Goal: Find specific page/section: Find specific page/section

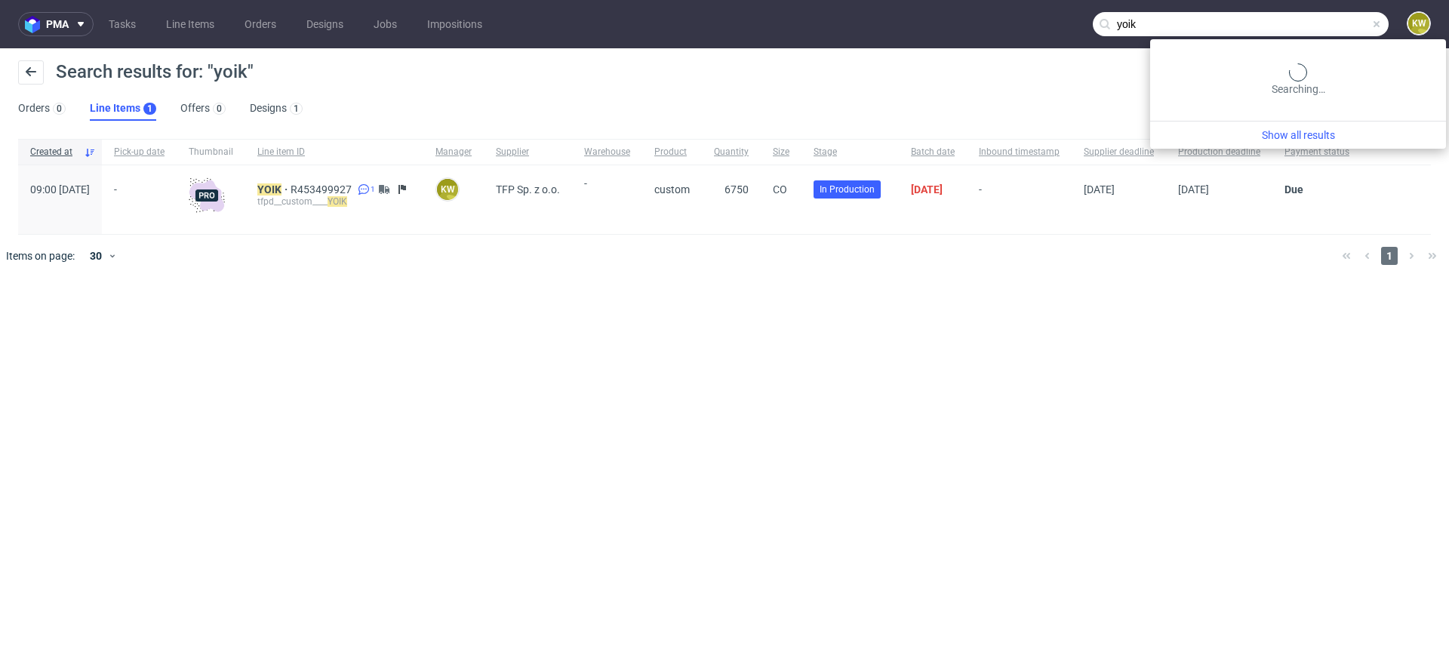
drag, startPoint x: 1328, startPoint y: 23, endPoint x: 979, endPoint y: 5, distance: 349.9
click at [979, 5] on nav "pma Tasks Line Items Orders Designs Jobs Impositions yoik KW" at bounding box center [724, 24] width 1449 height 48
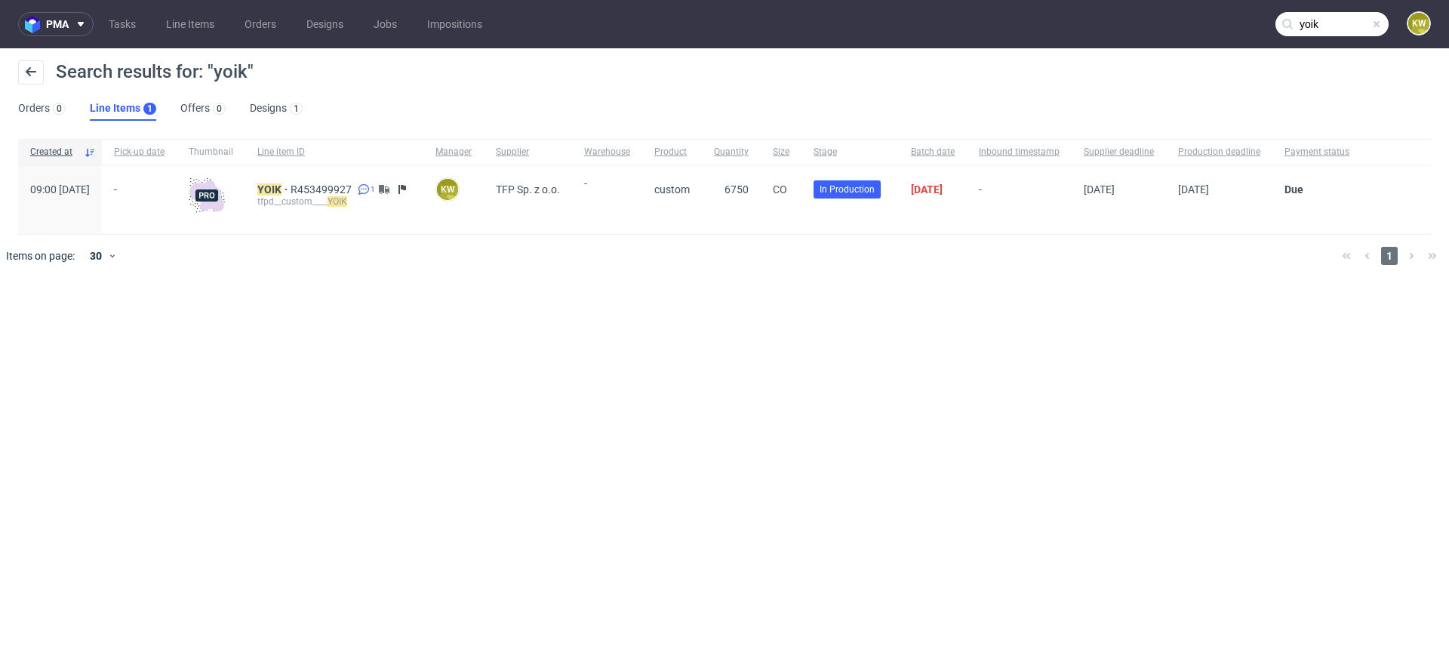
paste input "RLPG"
type input "RLPG"
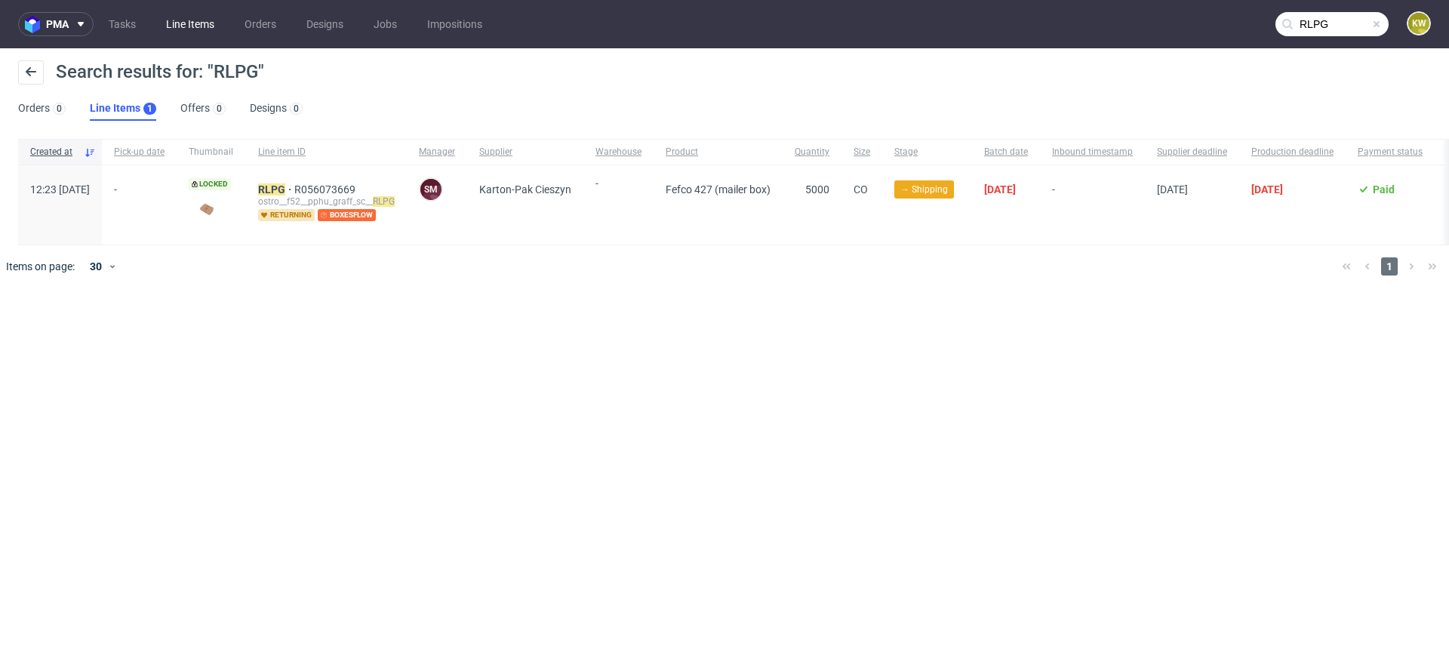
click at [198, 35] on link "Line Items" at bounding box center [190, 24] width 66 height 24
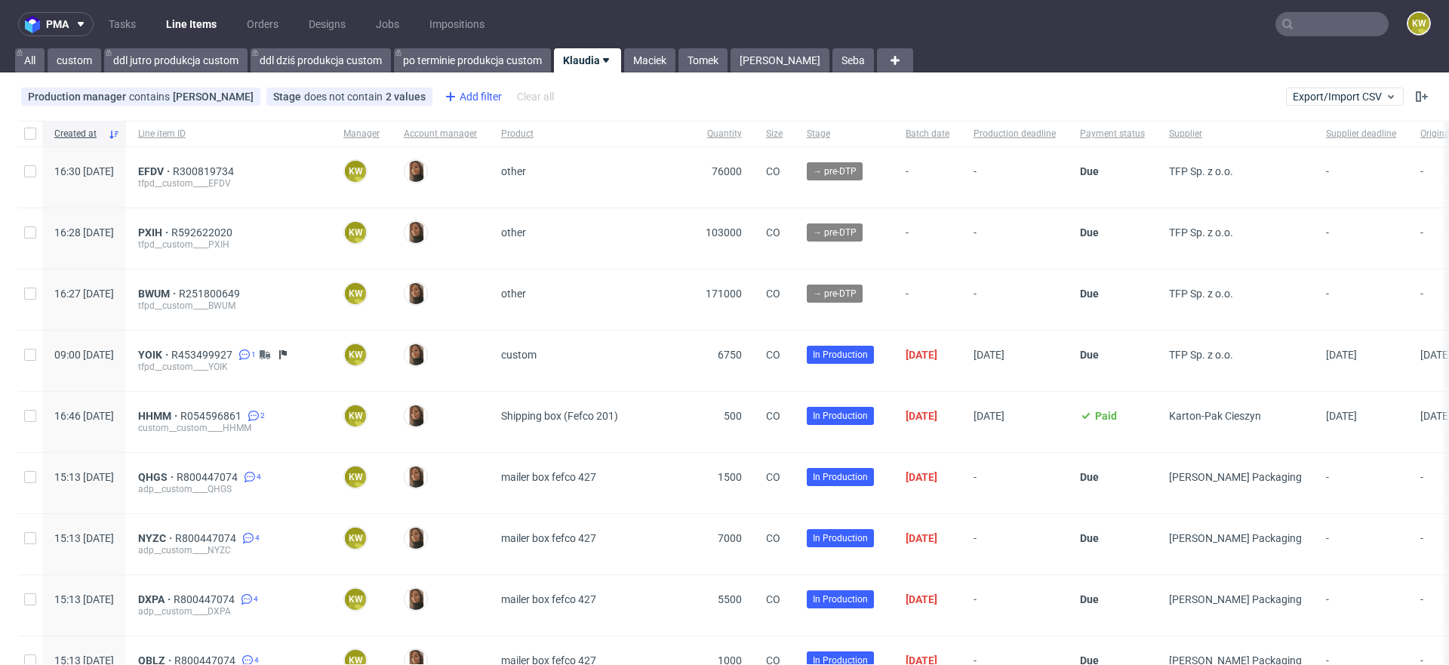
click at [469, 101] on div "Add filter" at bounding box center [472, 97] width 66 height 24
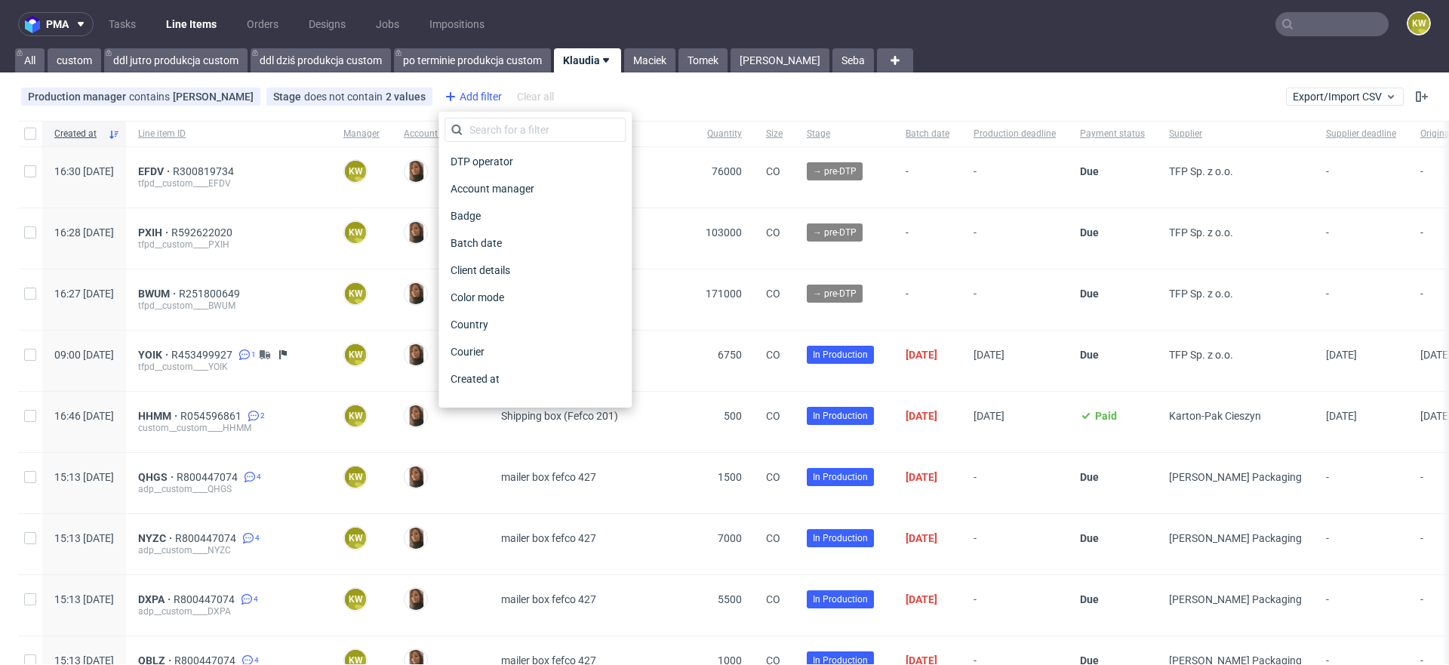
scroll to position [1214, 0]
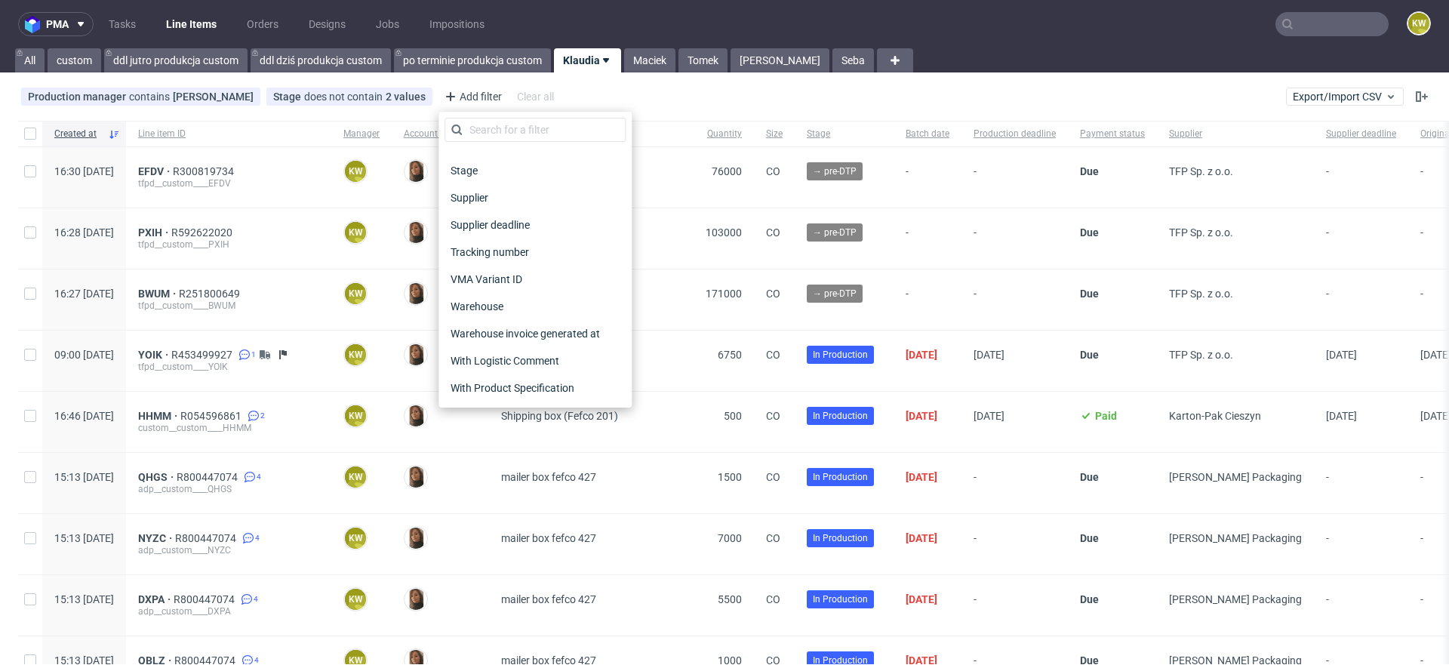
click at [497, 223] on span "Supplier deadline" at bounding box center [490, 224] width 91 height 21
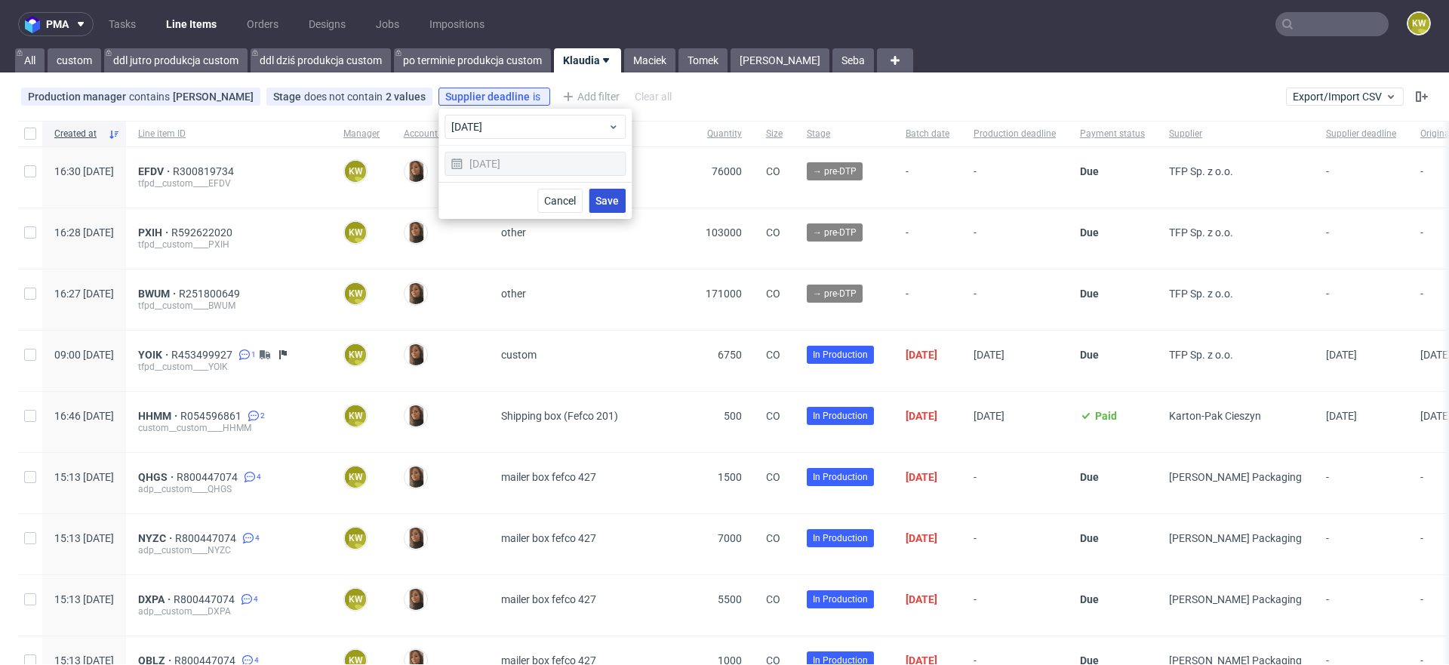
click at [605, 205] on button "Save" at bounding box center [607, 201] width 37 height 24
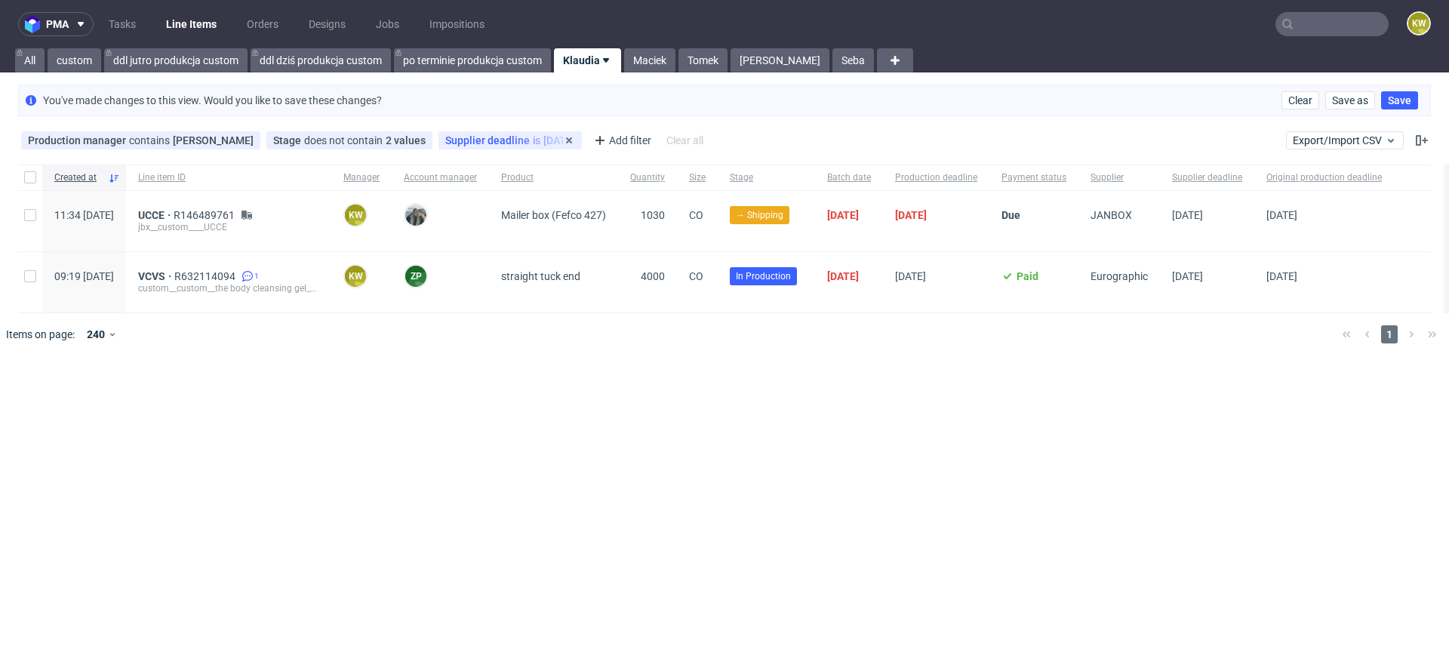
click at [497, 139] on span "Supplier deadline" at bounding box center [489, 140] width 88 height 12
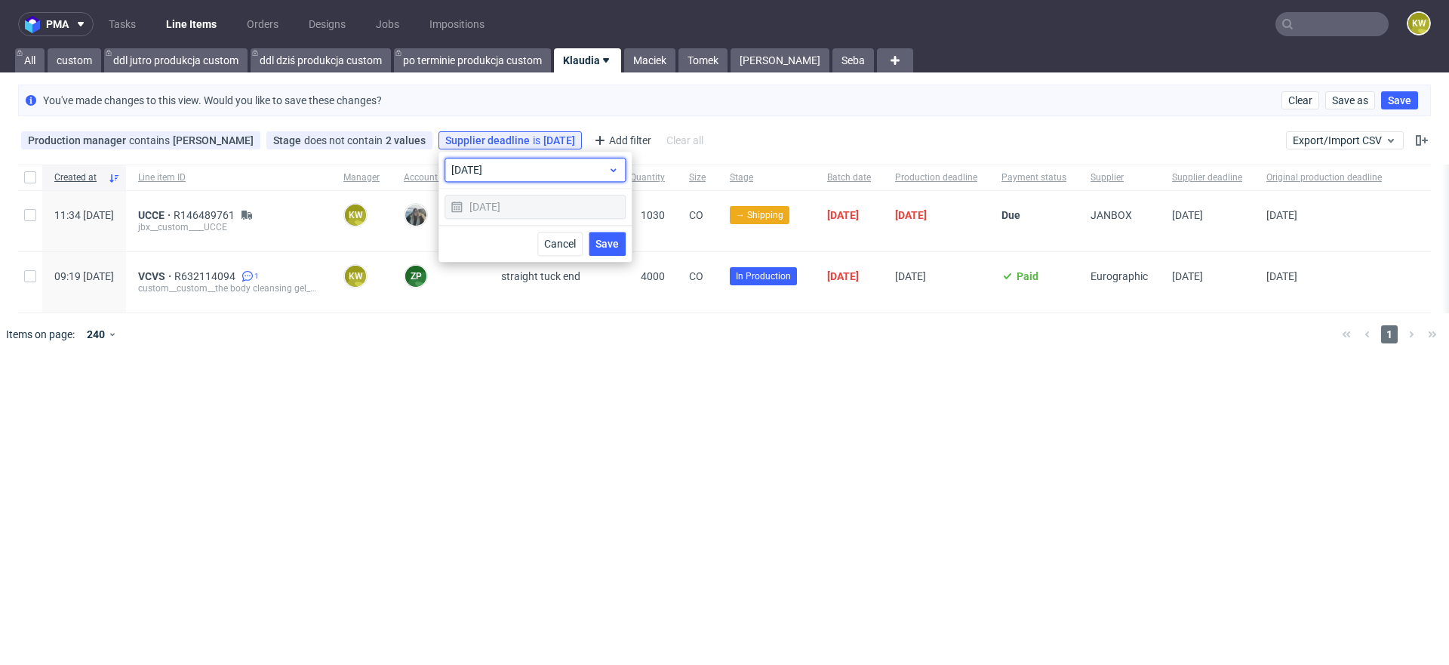
click at [497, 177] on div "today" at bounding box center [535, 170] width 181 height 24
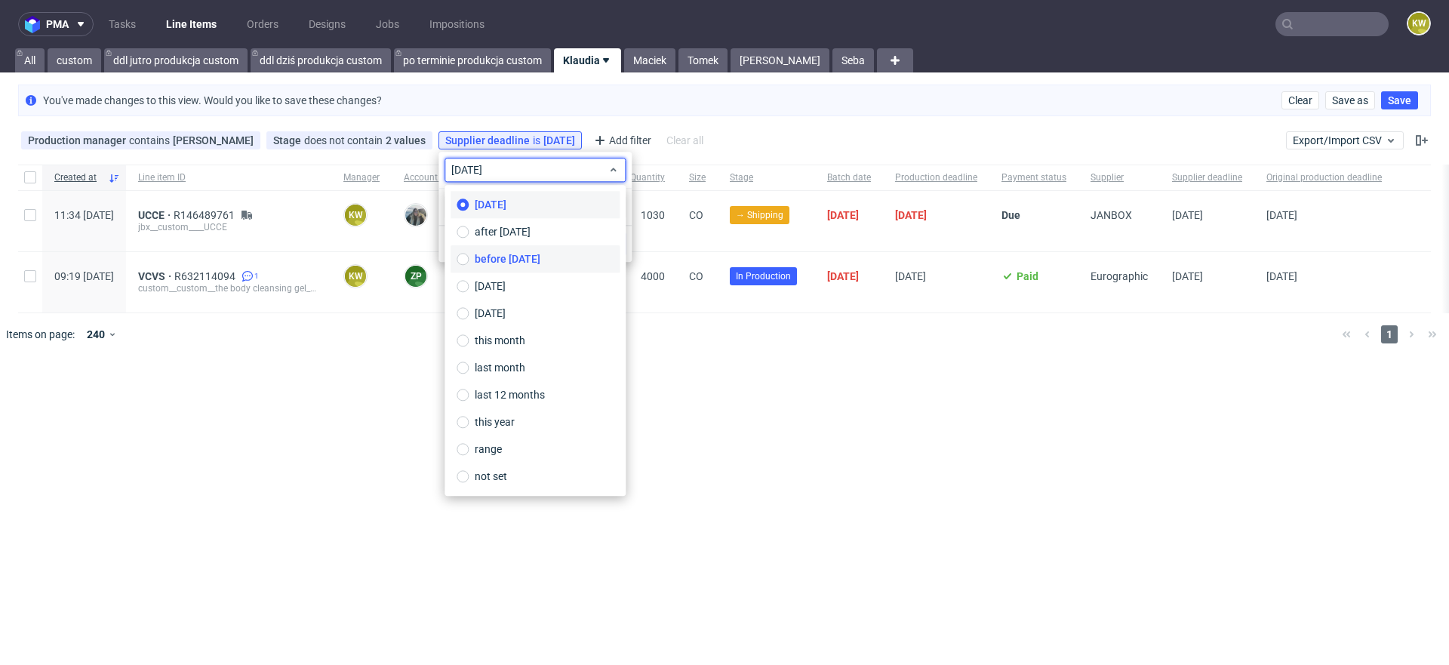
click at [506, 251] on label "before today" at bounding box center [535, 258] width 169 height 27
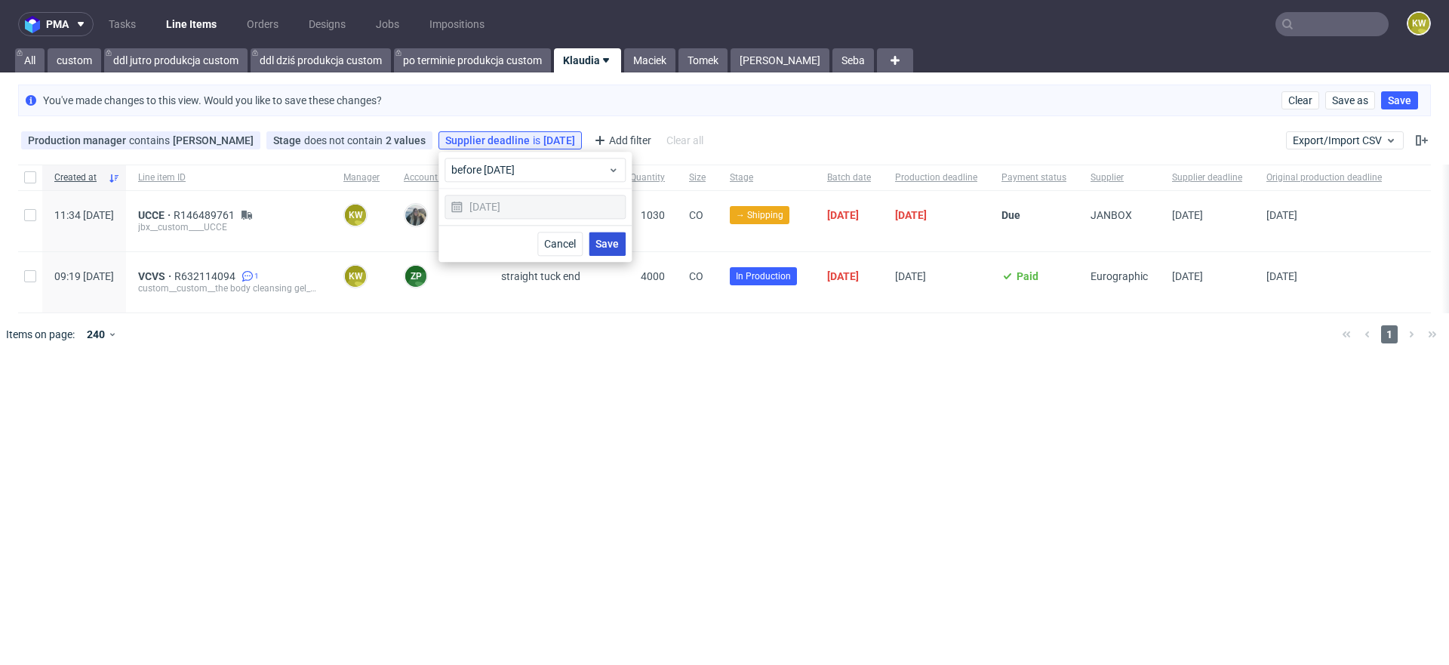
click at [616, 244] on span "Save" at bounding box center [607, 244] width 23 height 11
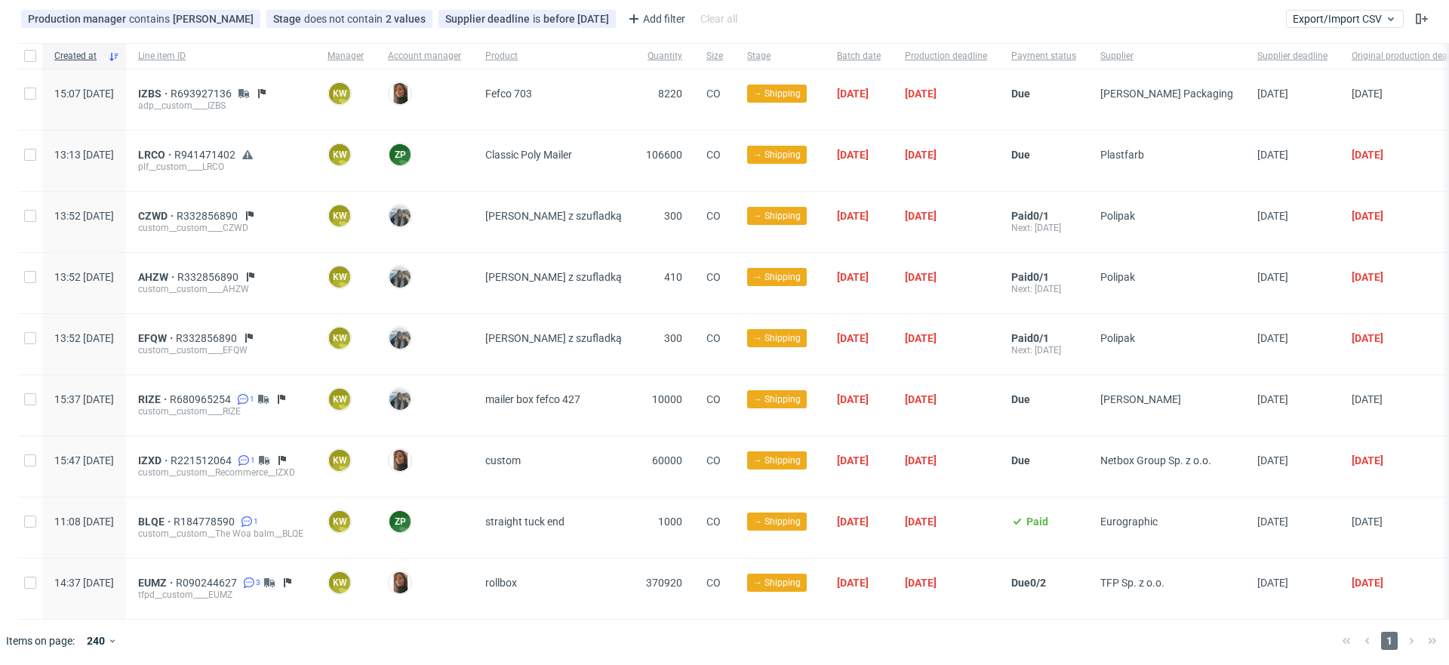
scroll to position [0, 0]
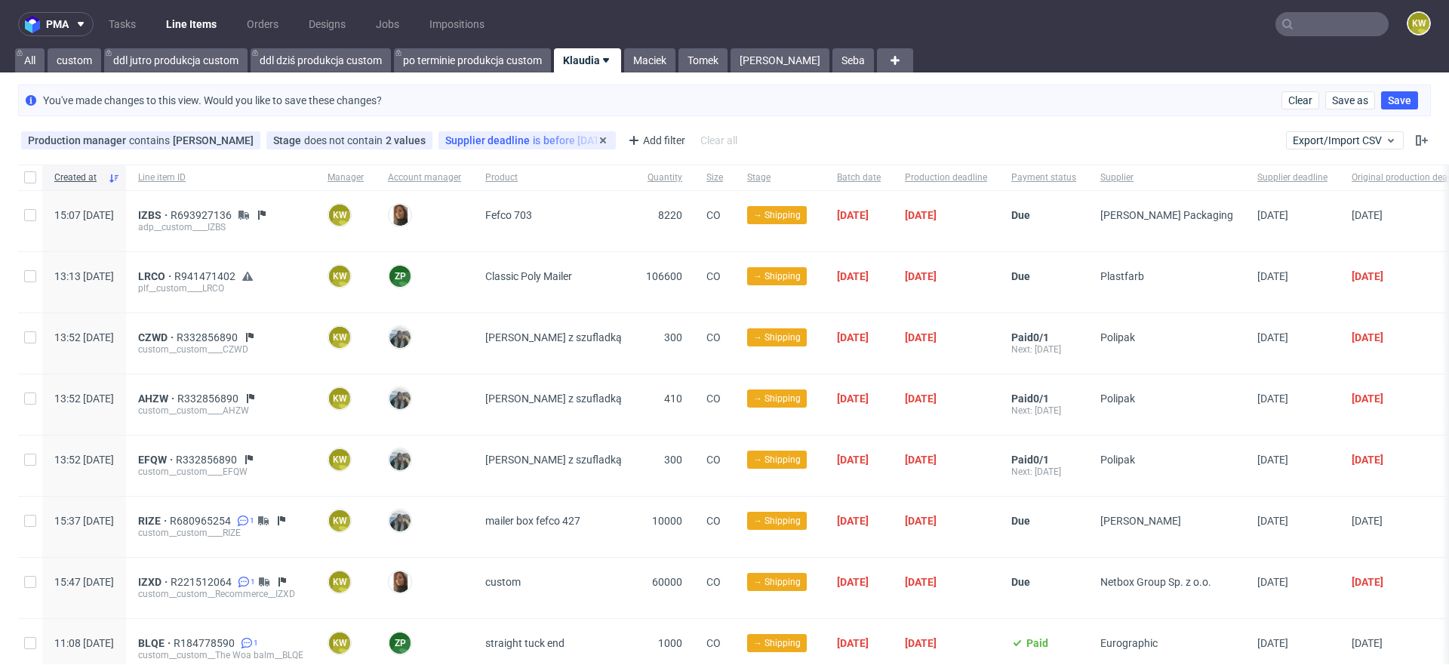
click at [546, 131] on div "Supplier deadline is before today" at bounding box center [527, 140] width 177 height 18
click at [511, 146] on span "Supplier deadline" at bounding box center [489, 140] width 88 height 12
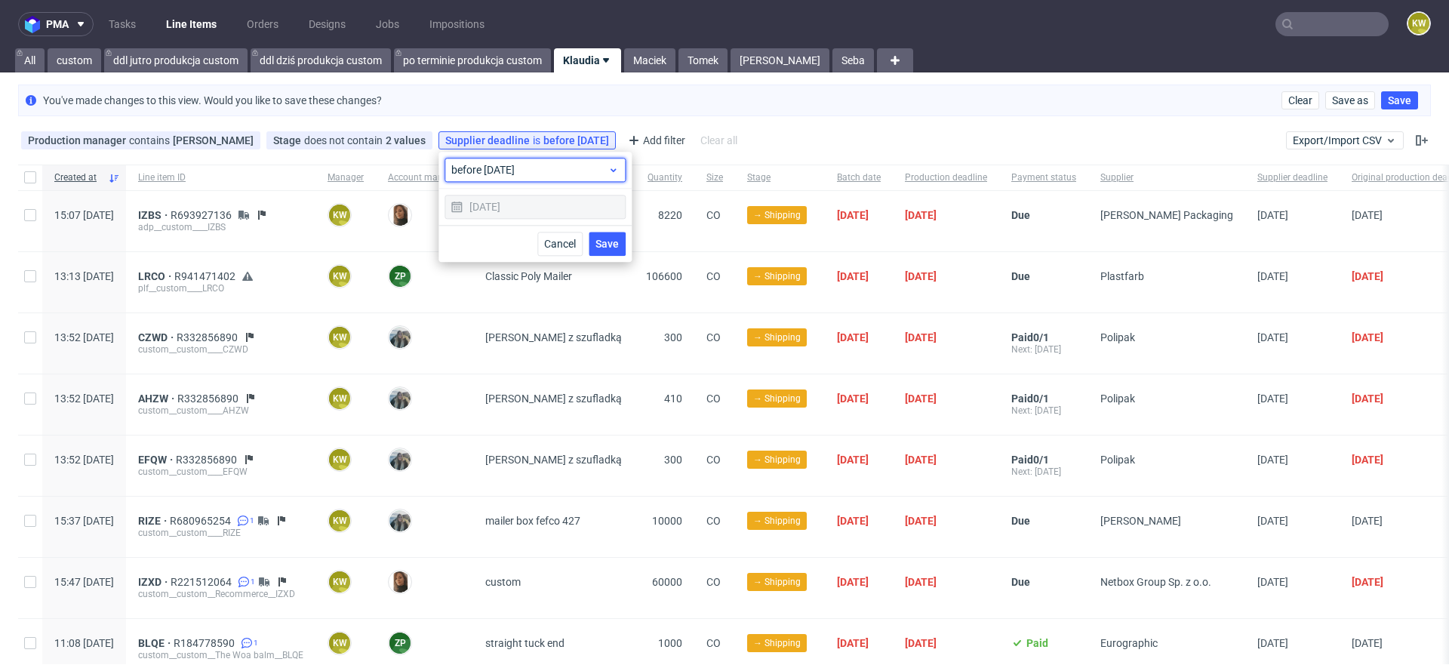
click at [510, 175] on span "before today" at bounding box center [529, 169] width 156 height 15
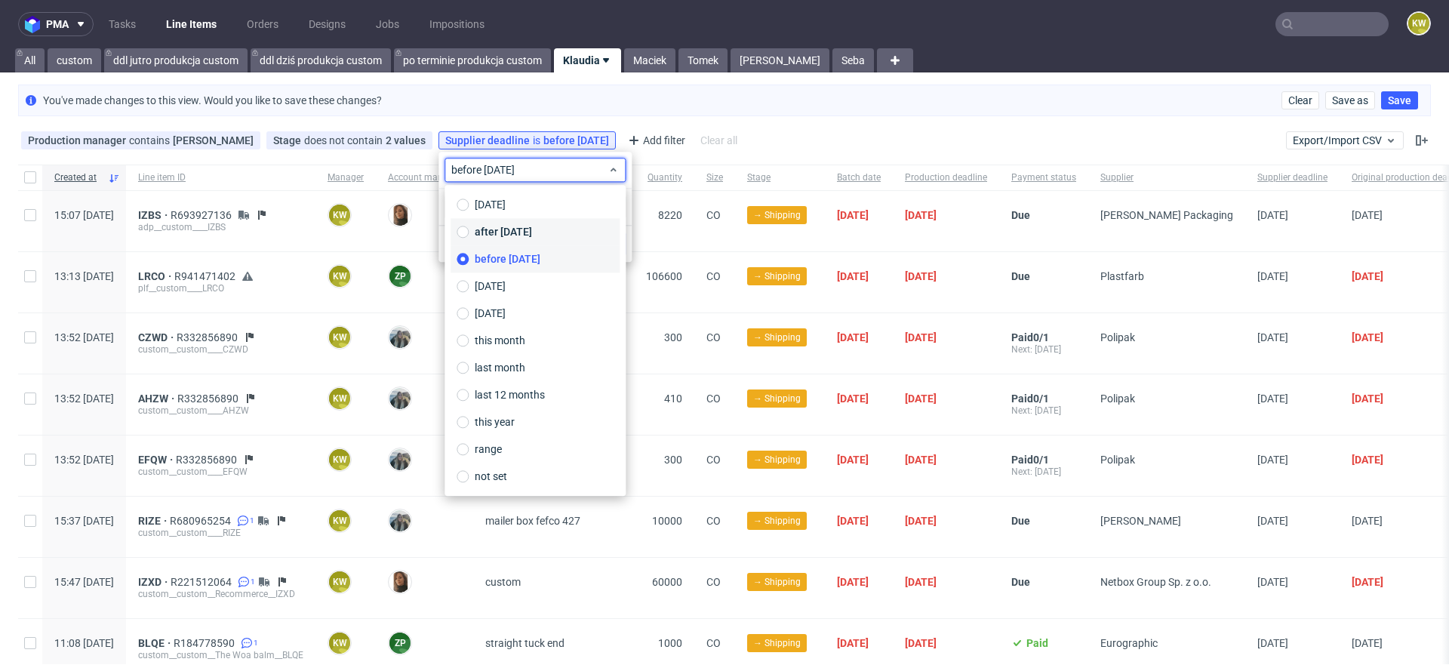
click at [512, 231] on span "after today" at bounding box center [503, 231] width 57 height 15
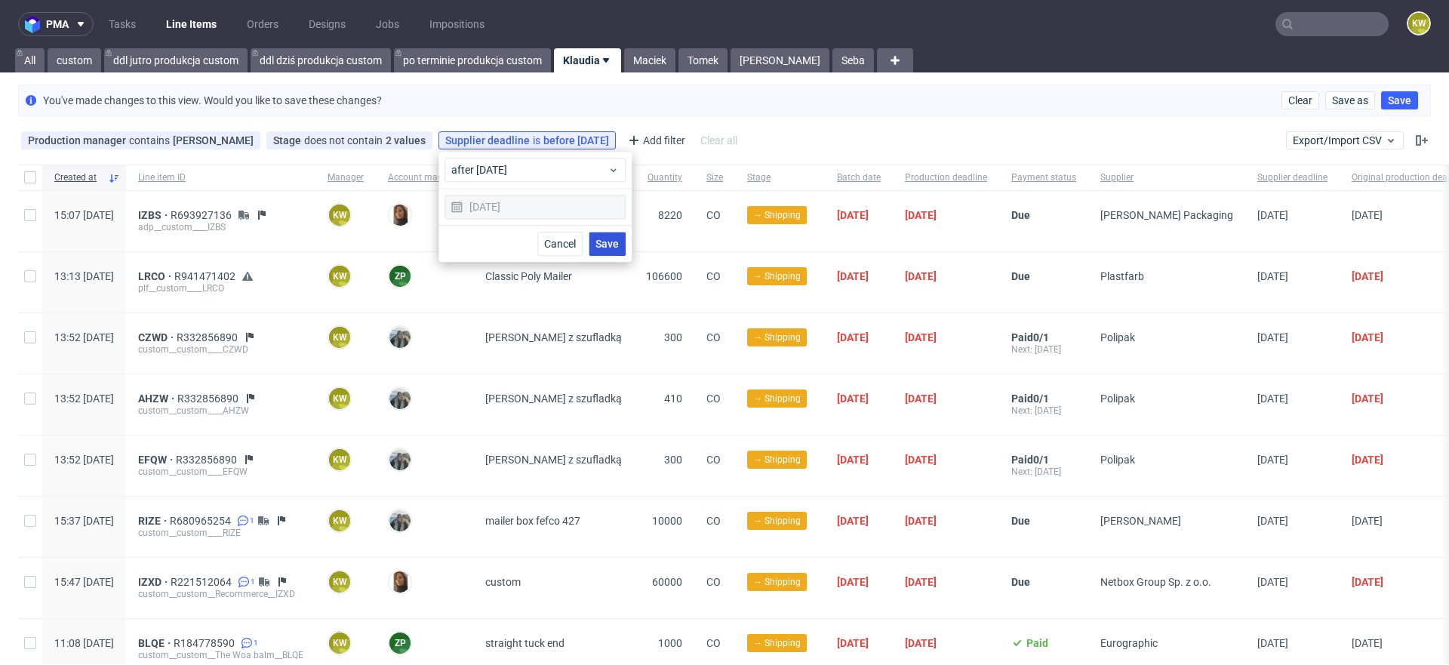
click at [605, 246] on span "Save" at bounding box center [607, 244] width 23 height 11
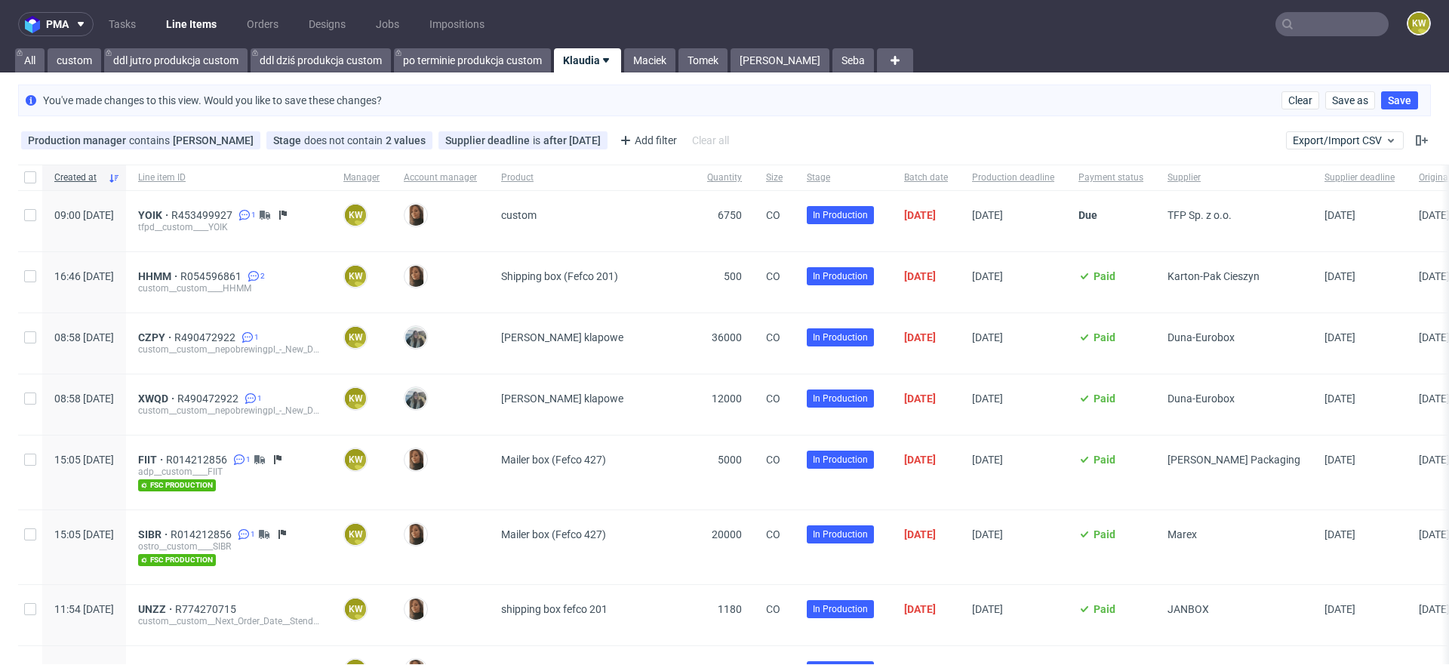
click at [596, 70] on link "Klaudia" at bounding box center [587, 60] width 67 height 24
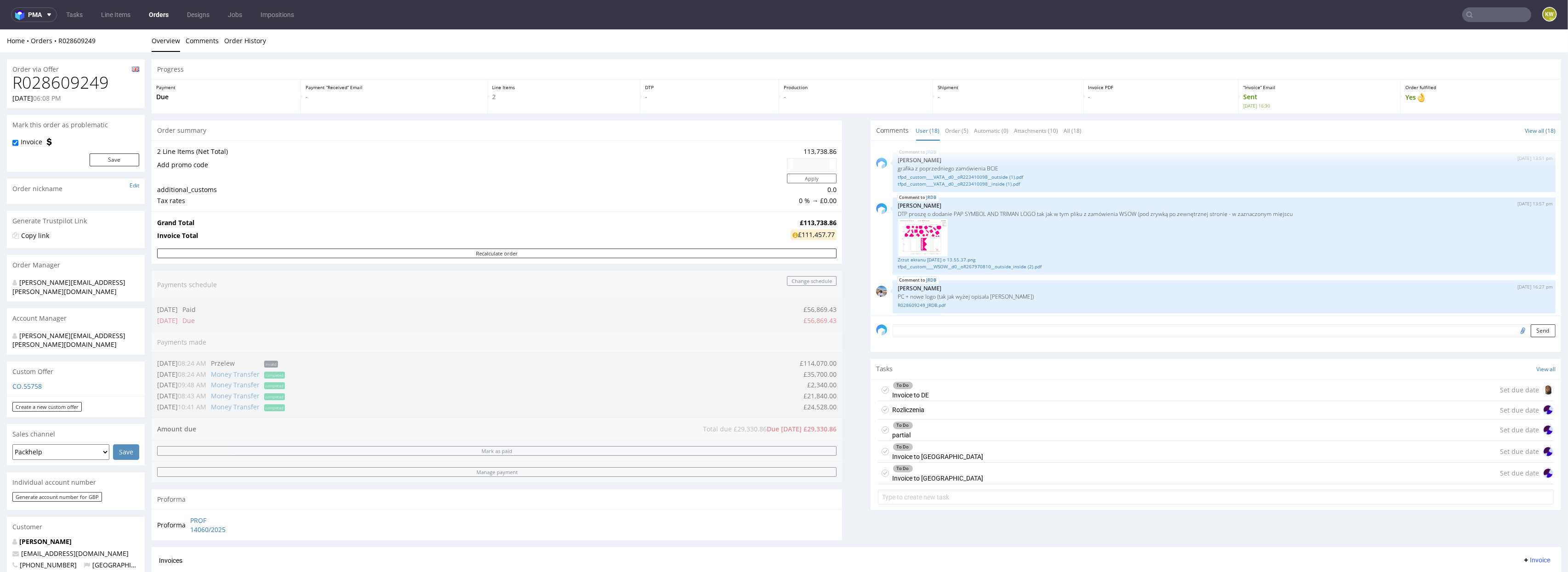
scroll to position [582, 0]
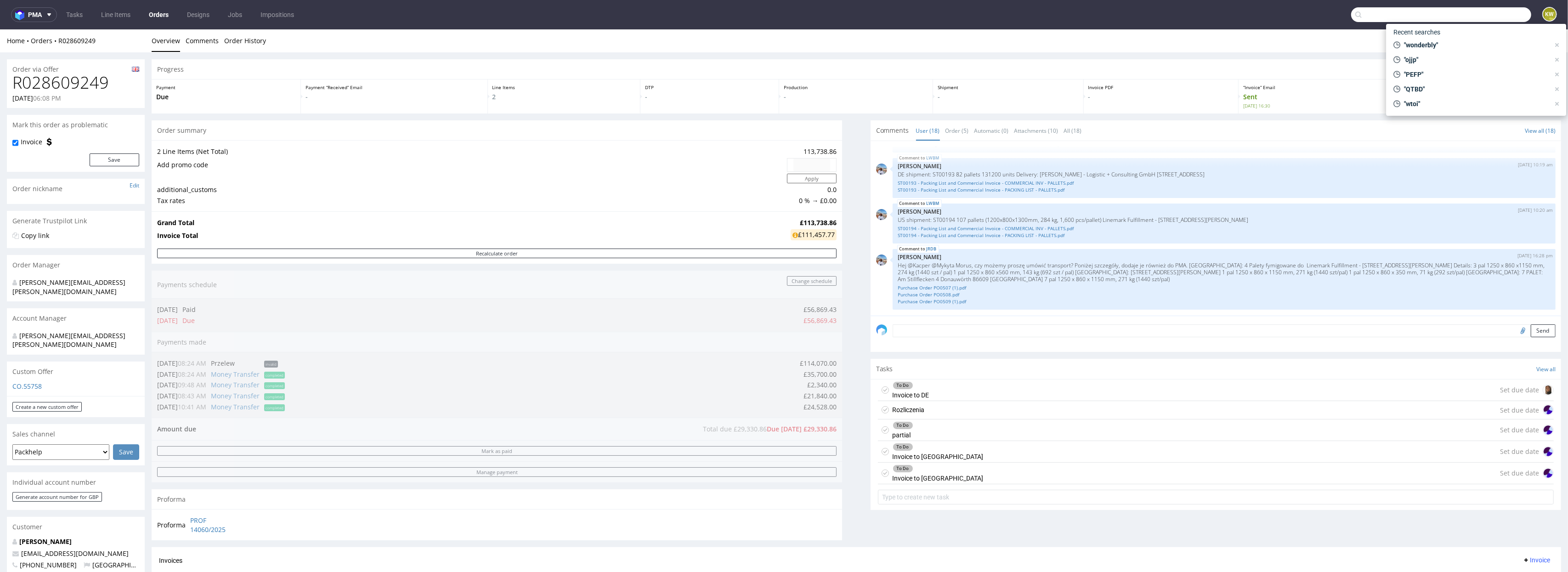
click at [1487, 15] on input "text" at bounding box center [1441, 15] width 180 height 15
paste input "XRTH"
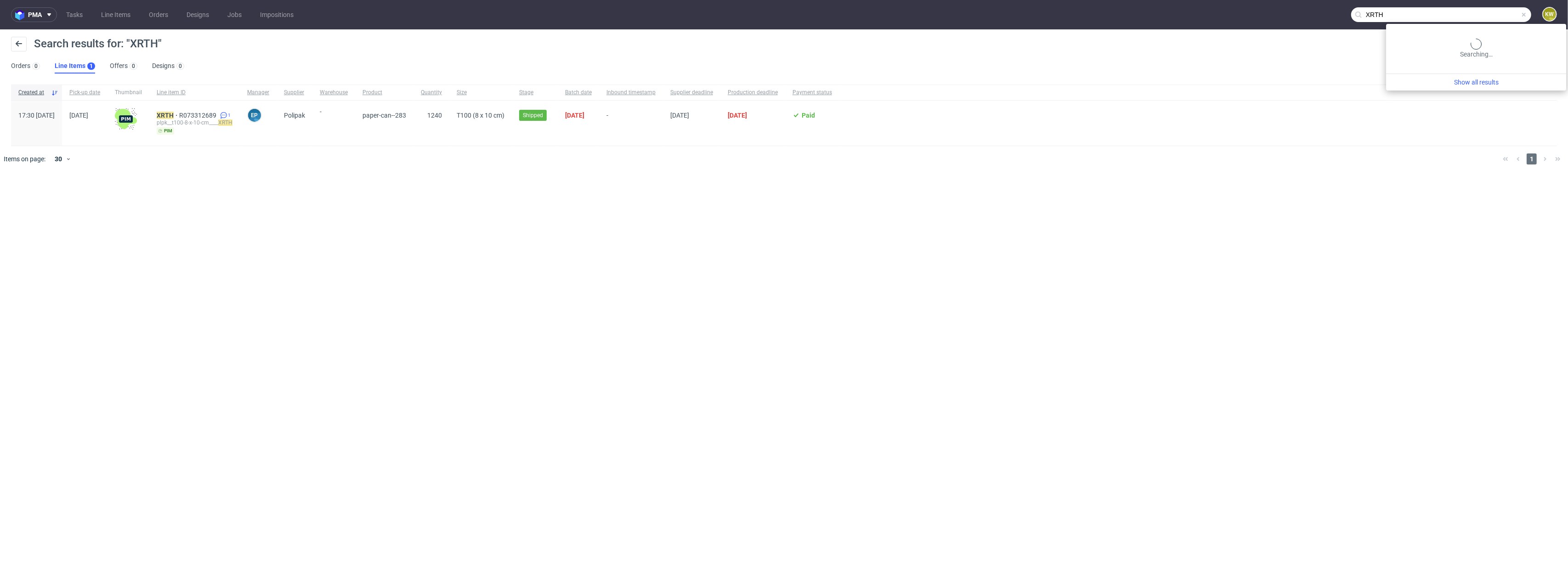
drag, startPoint x: 1507, startPoint y: 16, endPoint x: 1321, endPoint y: 10, distance: 186.1
click at [1321, 10] on nav "pma Tasks Line Items Orders Designs Jobs Impositions XRTH KW" at bounding box center [784, 15] width 1568 height 29
paste input "EBIR"
type input "EBIR"
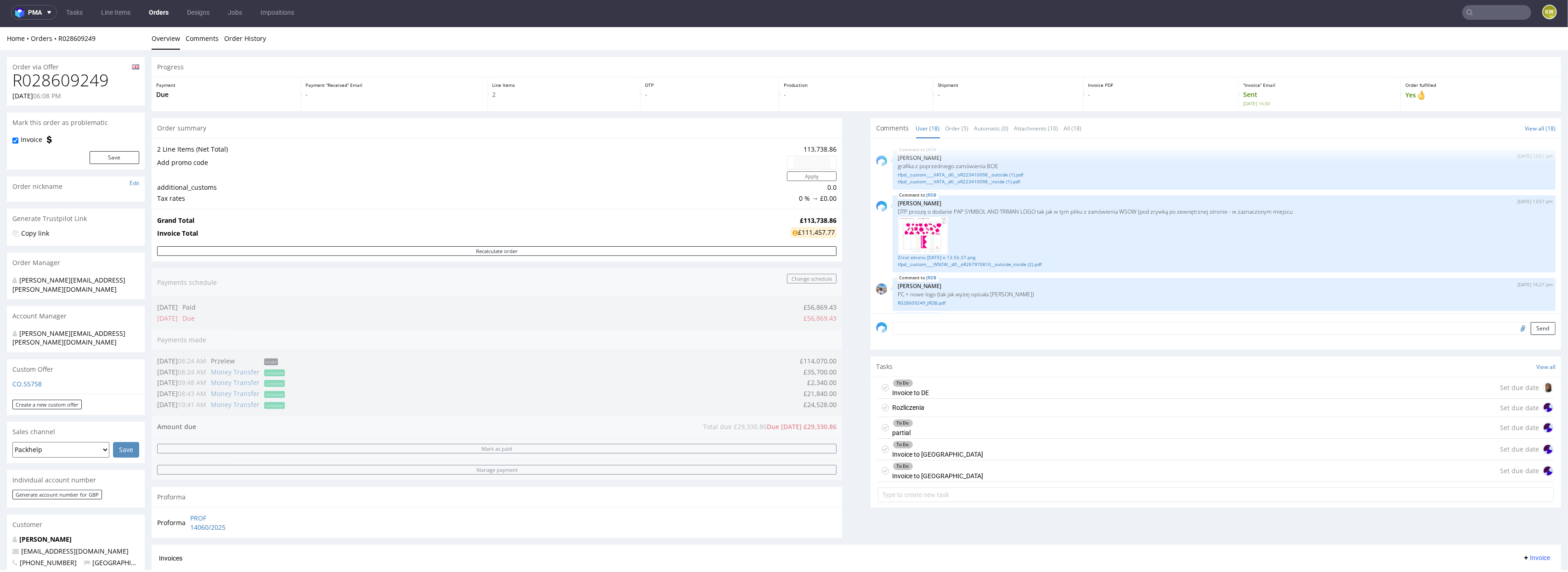
scroll to position [582, 0]
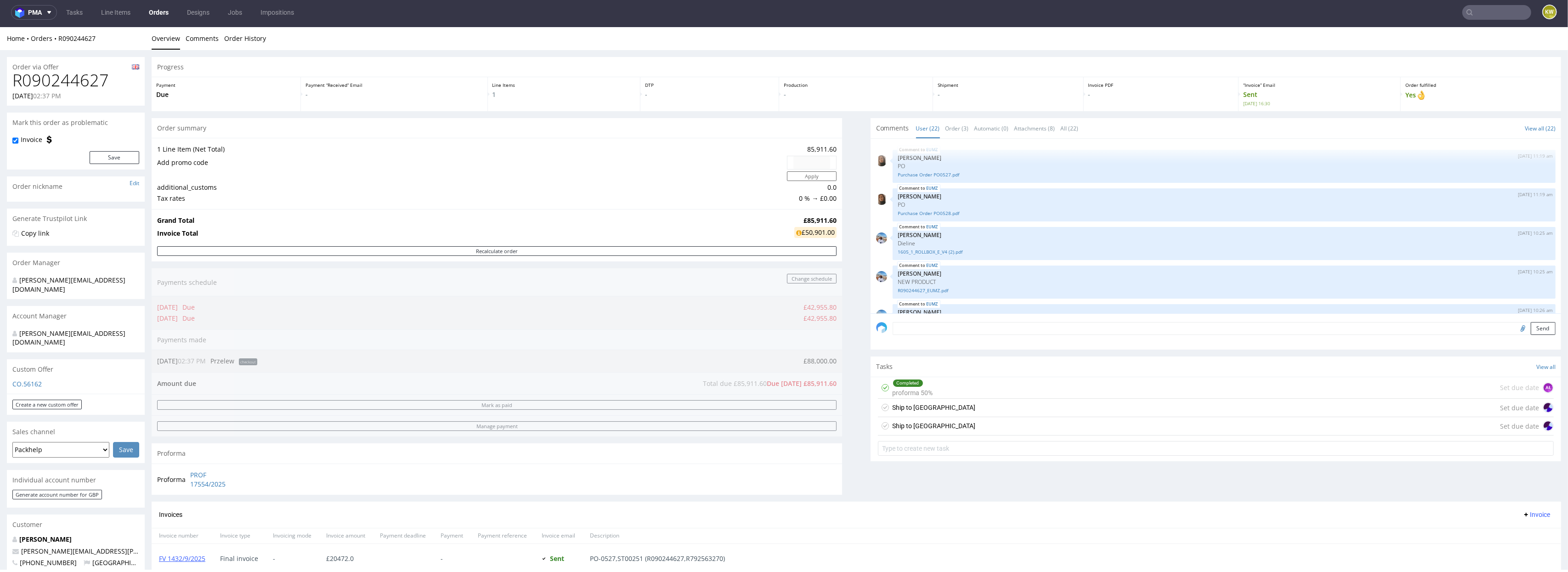
scroll to position [601, 0]
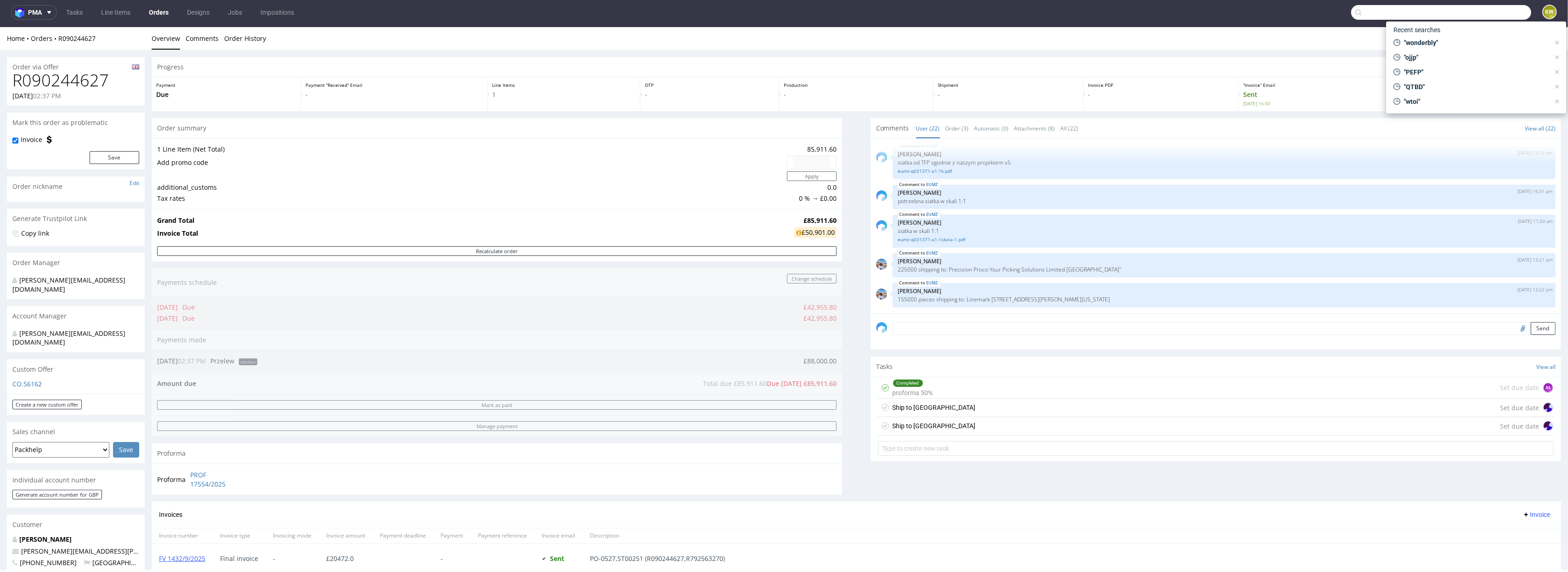
click at [1480, 5] on input "text" at bounding box center [1441, 12] width 180 height 15
type input "azgb"
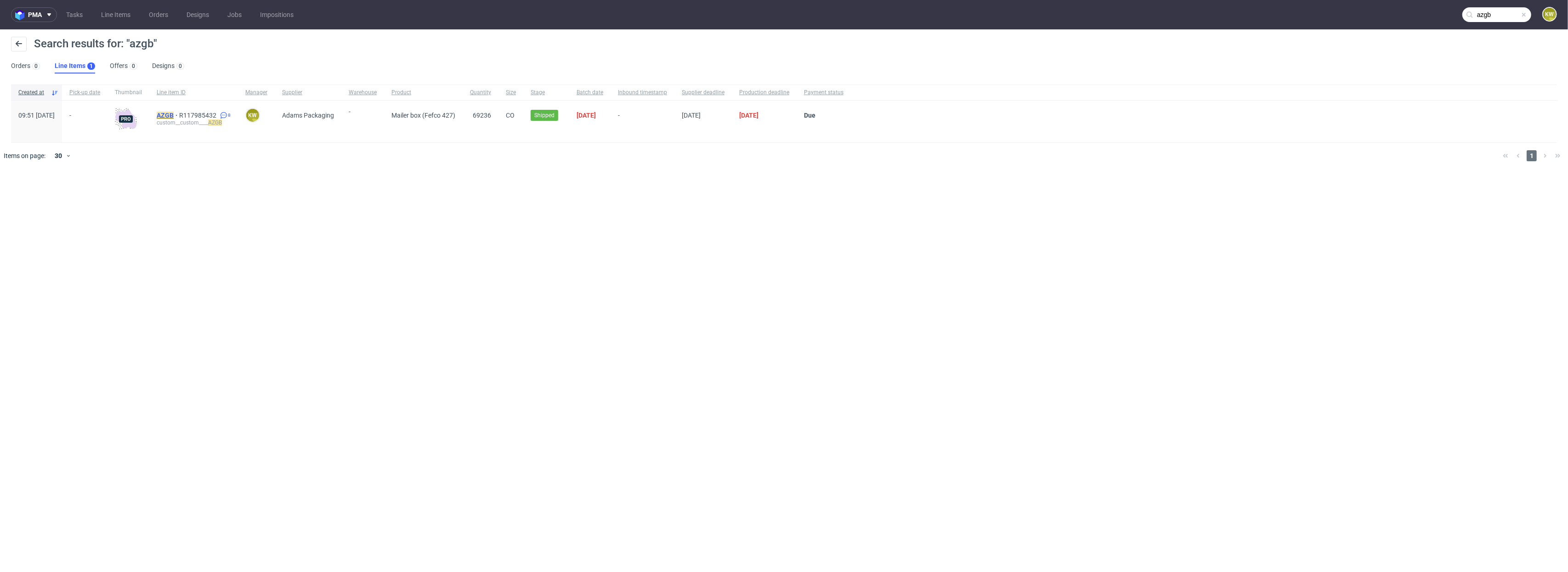
click at [173, 113] on mark "AZGB" at bounding box center [165, 115] width 17 height 7
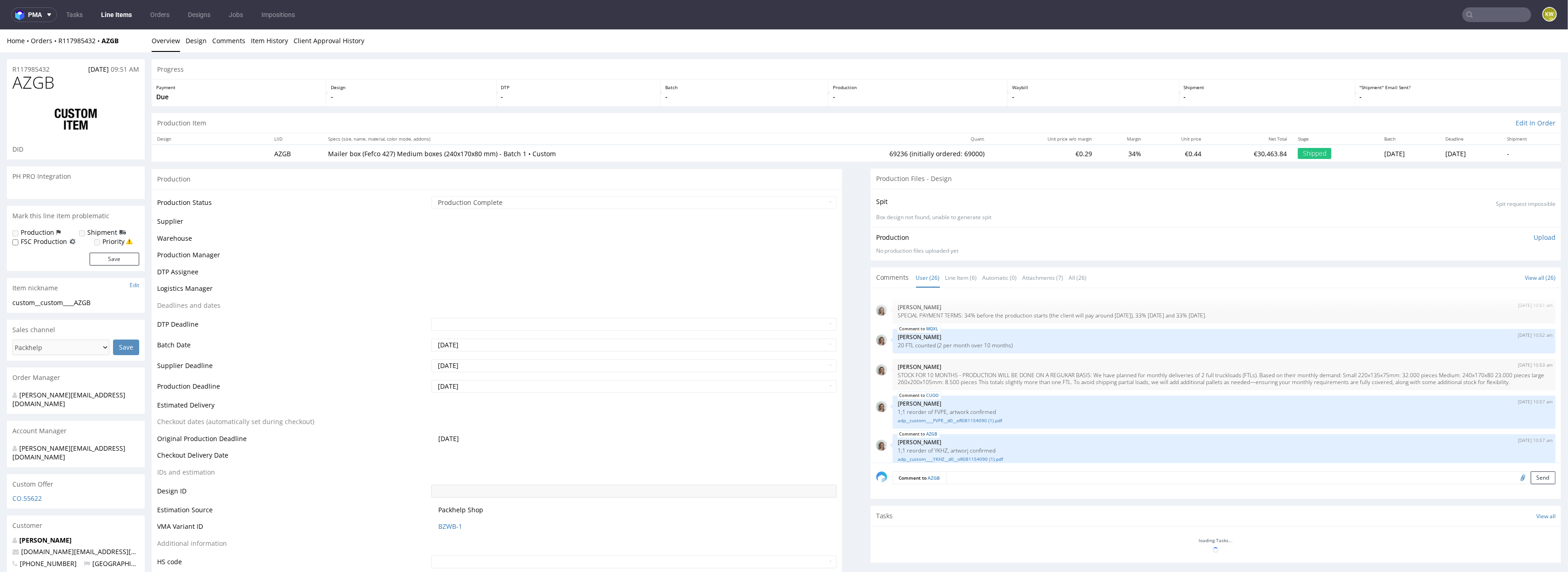
scroll to position [842, 0]
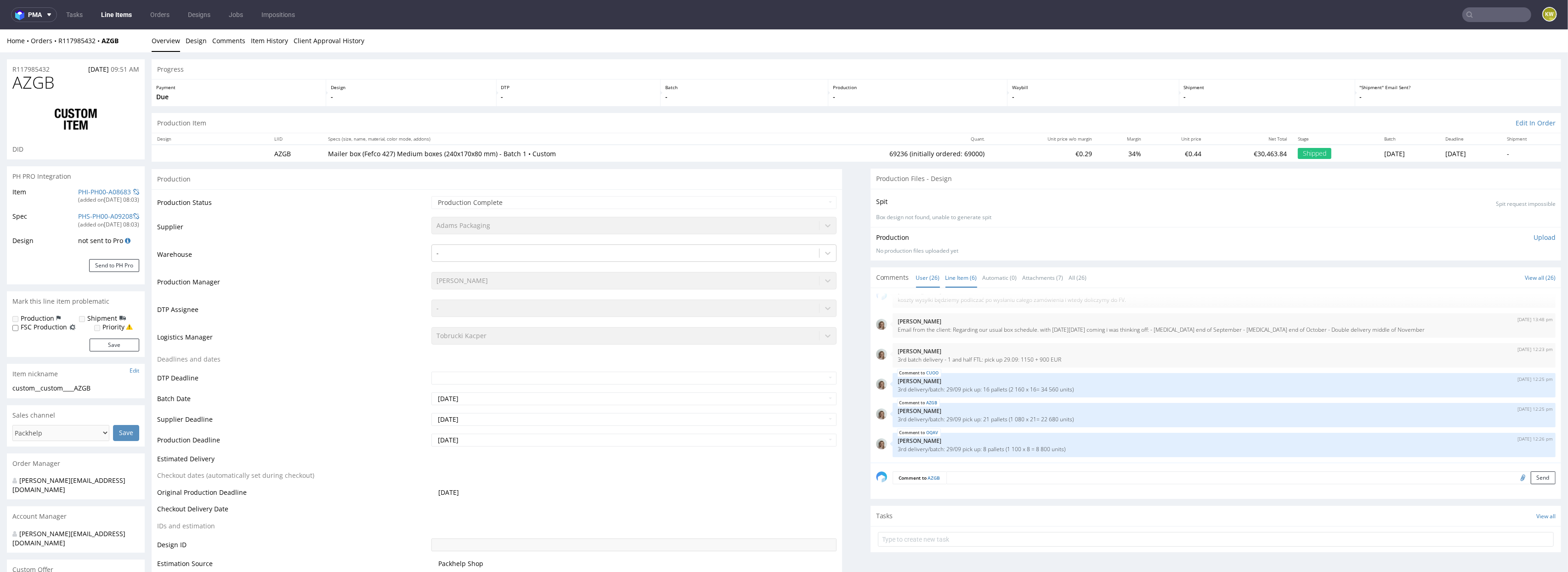
click at [959, 276] on link "Line Item (6)" at bounding box center [961, 277] width 32 height 19
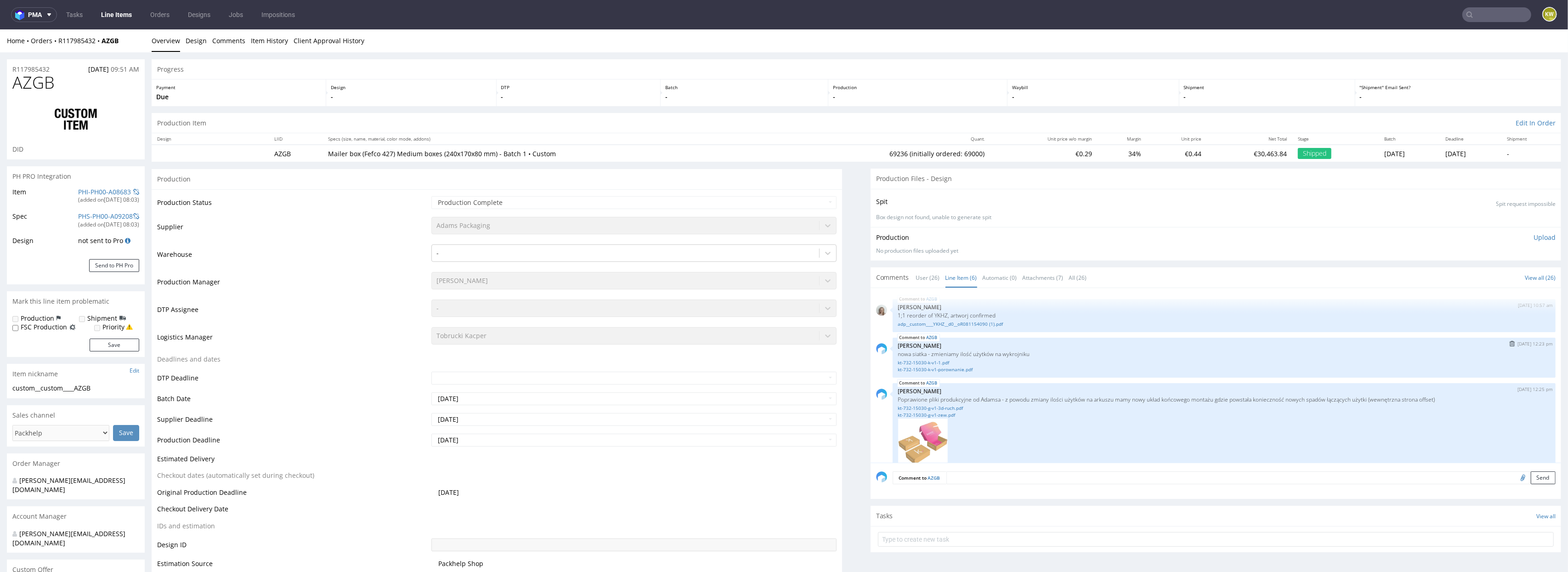
scroll to position [119, 0]
